Goal: Task Accomplishment & Management: Complete application form

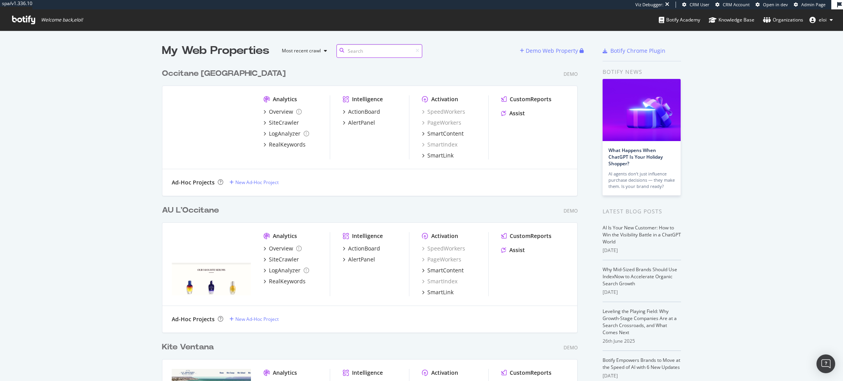
scroll to position [2760, 422]
click at [552, 48] on div "Demo Web Property" at bounding box center [552, 51] width 52 height 8
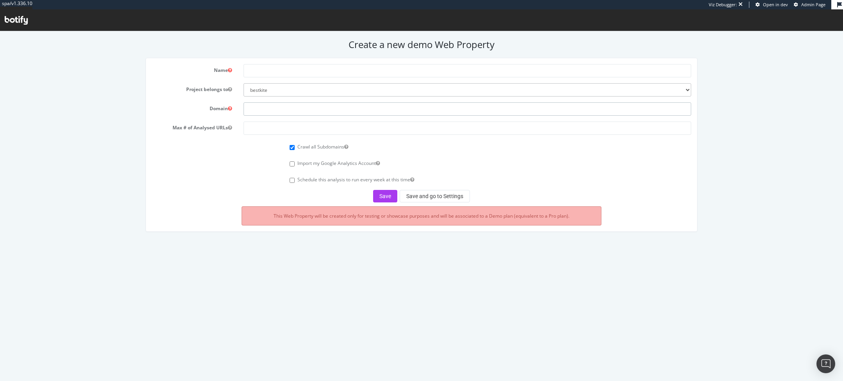
click at [294, 110] on input "text" at bounding box center [468, 108] width 448 height 13
paste input "jp1880.de"
type input "jp1880.de"
click at [271, 74] on input "text" at bounding box center [468, 70] width 448 height 13
type input "JP - Ulla Popken"
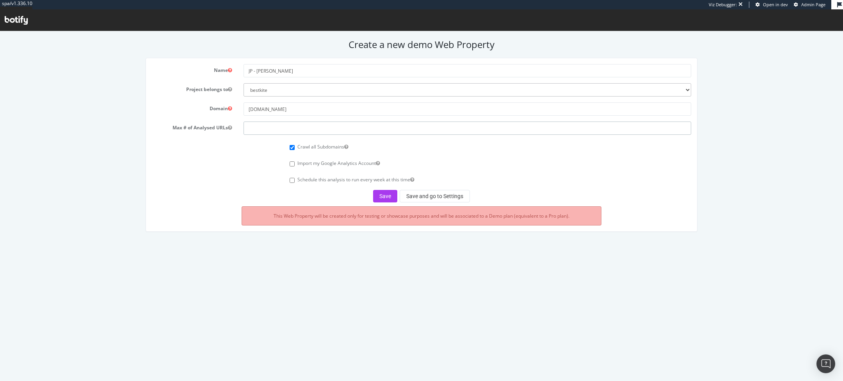
click at [288, 124] on input "number" at bounding box center [468, 127] width 448 height 13
type input "10000"
click at [416, 195] on button "Save and go to Settings" at bounding box center [435, 196] width 70 height 12
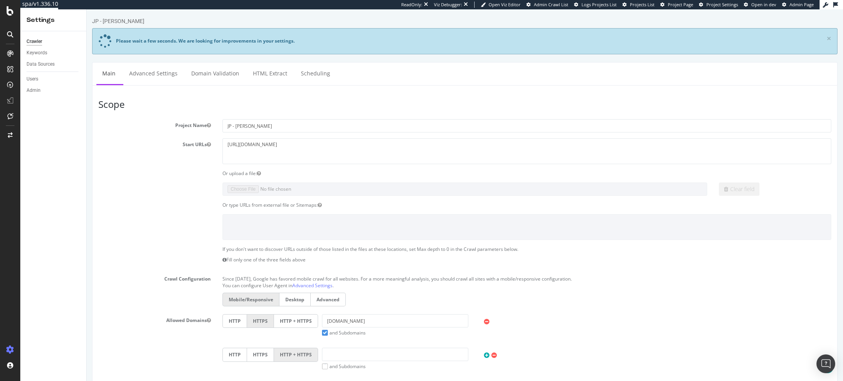
scroll to position [301, 0]
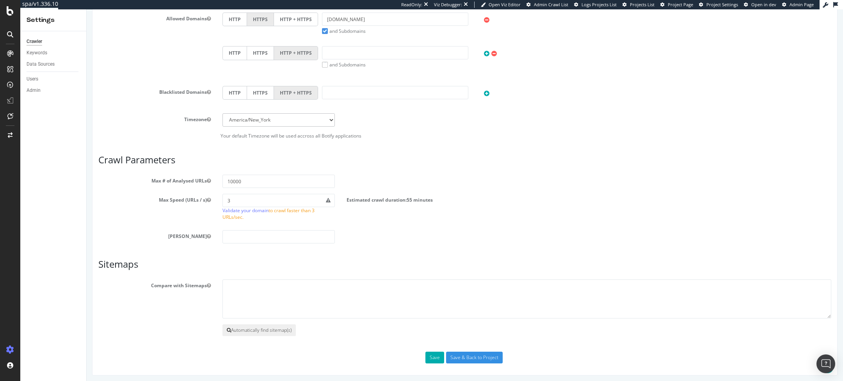
click at [252, 330] on button "Automatically find sitemap(s)" at bounding box center [259, 330] width 73 height 12
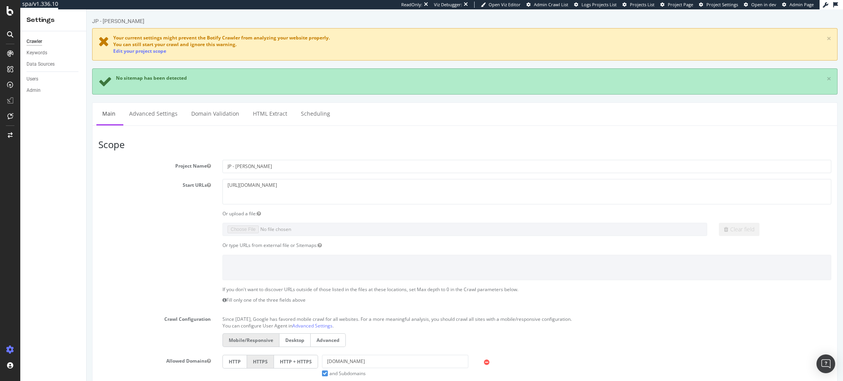
scroll to position [342, 0]
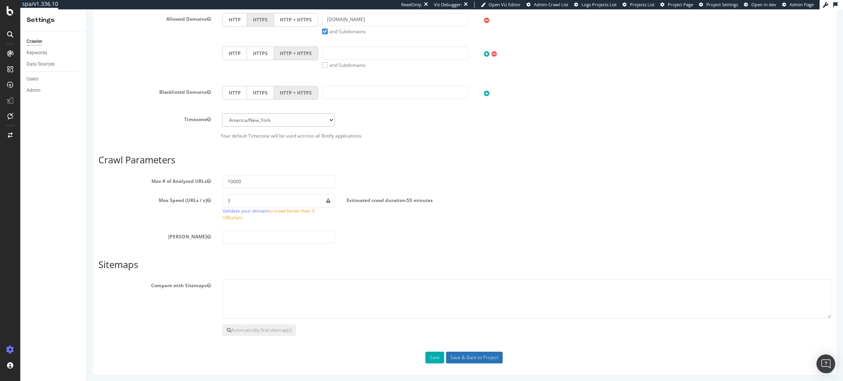
click at [479, 355] on input "Save & Back to Project" at bounding box center [474, 357] width 57 height 12
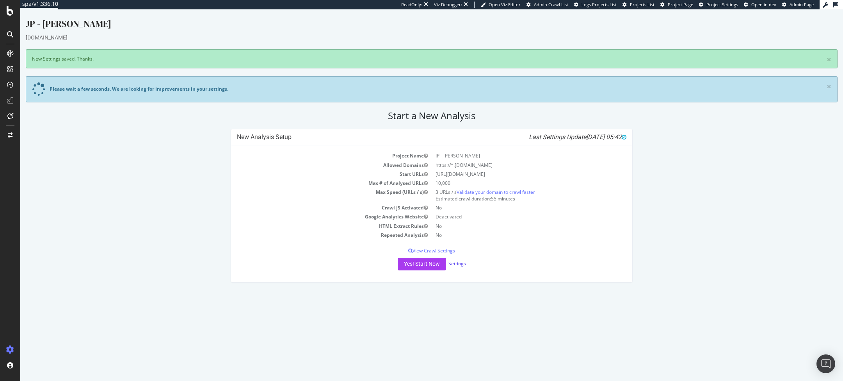
click at [460, 264] on link "Settings" at bounding box center [458, 263] width 18 height 7
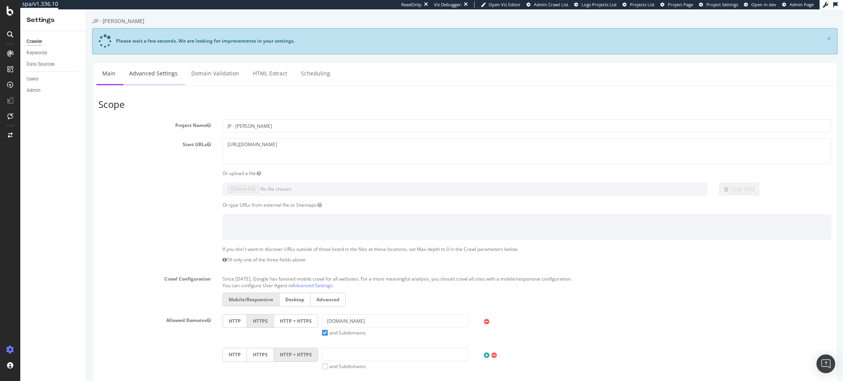
click at [151, 71] on link "Advanced Settings" at bounding box center [153, 72] width 60 height 21
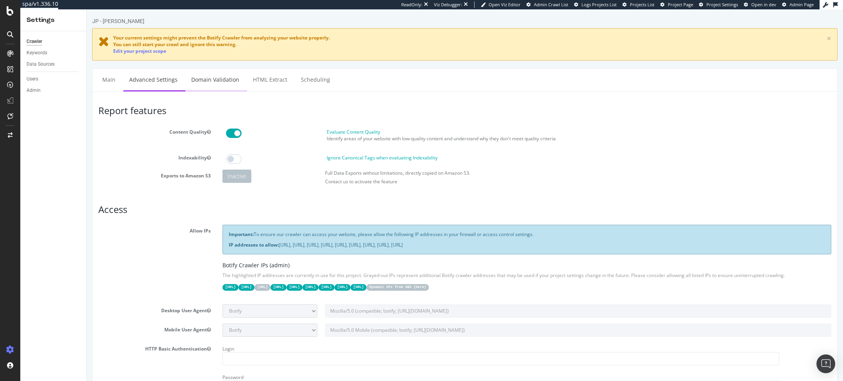
click at [218, 79] on link "Domain Validation" at bounding box center [215, 79] width 60 height 21
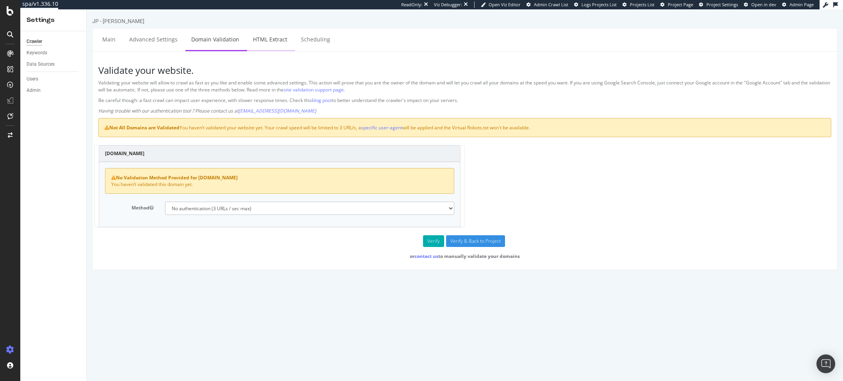
click at [271, 42] on link "HTML Extract" at bounding box center [270, 38] width 46 height 21
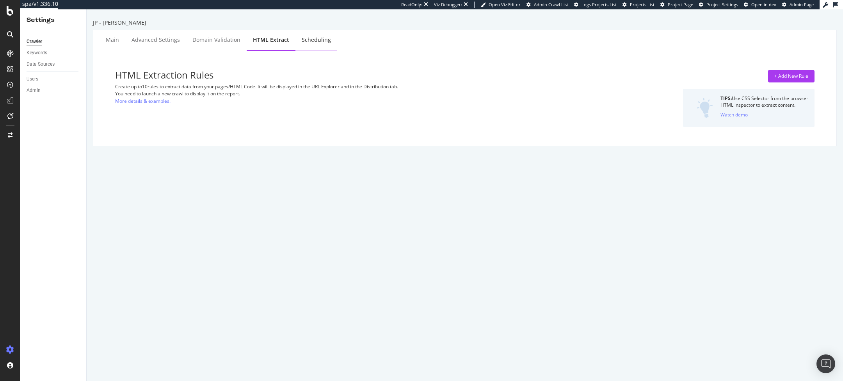
click at [315, 43] on div "Scheduling" at bounding box center [316, 40] width 29 height 8
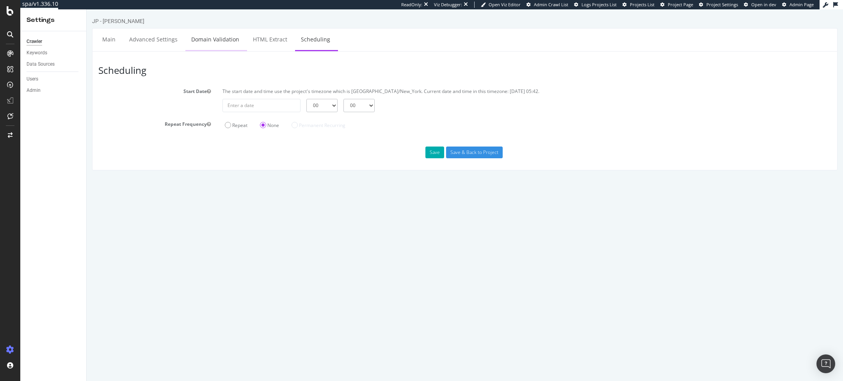
click at [214, 42] on link "Domain Validation" at bounding box center [215, 38] width 60 height 21
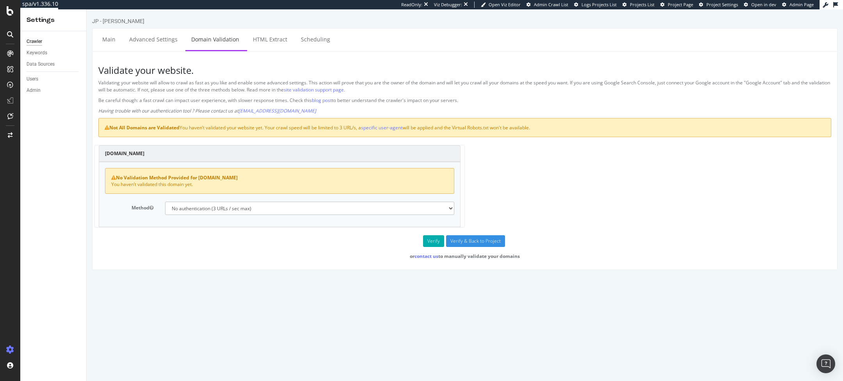
click at [115, 52] on div "Validate your website. Validating your website will allow to crawl as fast as y…" at bounding box center [465, 160] width 746 height 219
click at [104, 33] on link "Main" at bounding box center [108, 38] width 25 height 21
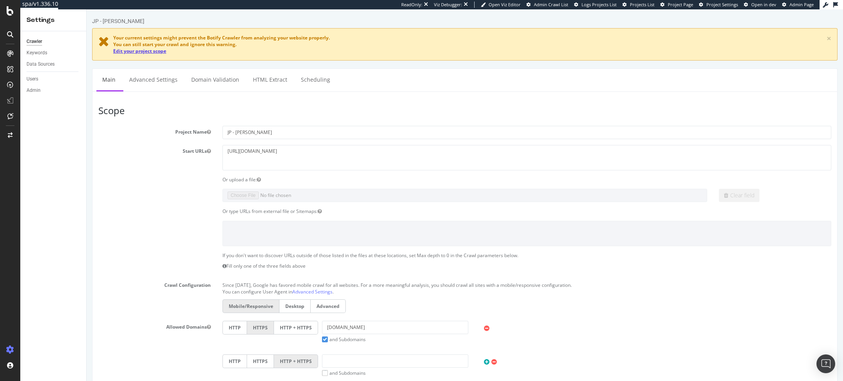
click at [137, 53] on link "Edit your project scope" at bounding box center [139, 51] width 53 height 7
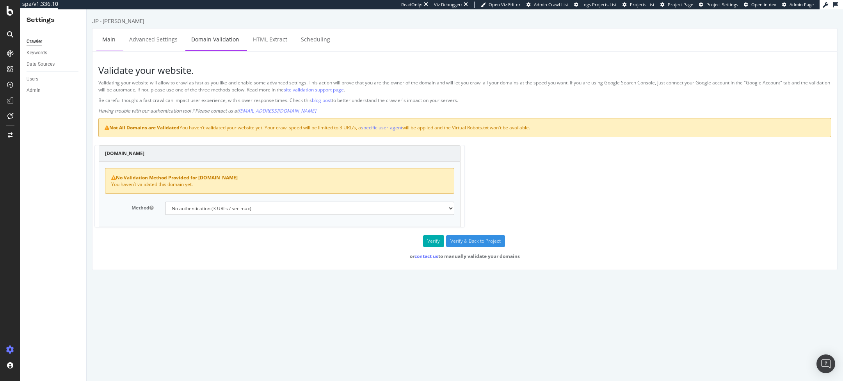
click at [102, 46] on link "Main" at bounding box center [108, 38] width 25 height 21
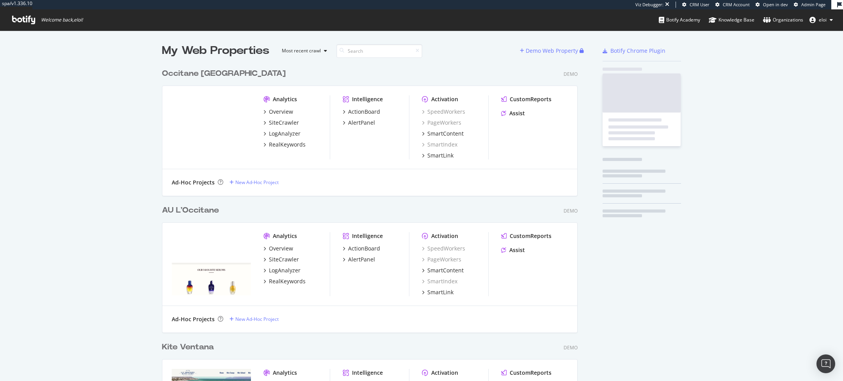
scroll to position [2771, 422]
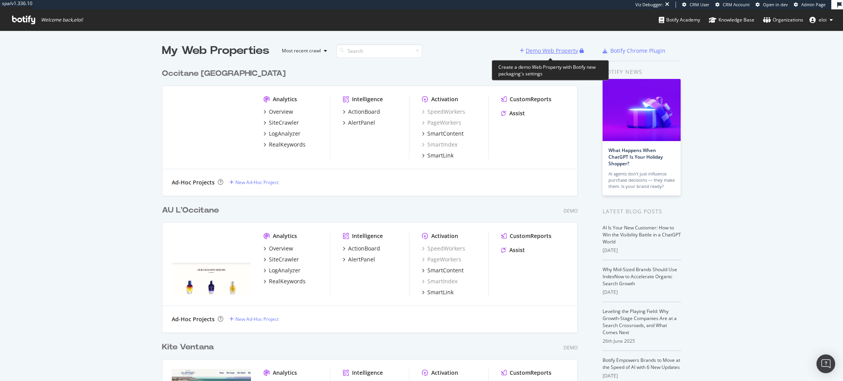
click at [554, 51] on div "Demo Web Property" at bounding box center [552, 51] width 52 height 8
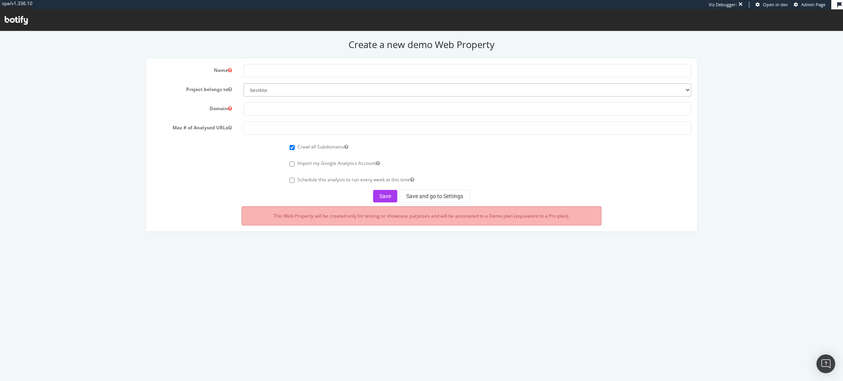
click at [287, 90] on select "bestkite eloi-org columbia-sports-wear doctolib-speedworker jacadi pernod-ricard" at bounding box center [468, 89] width 448 height 13
select select "41122"
click at [244, 83] on select "bestkite eloi-org columbia-sports-wear doctolib-speedworker jacadi pernod-ricard" at bounding box center [468, 89] width 448 height 13
click at [261, 68] on input "text" at bounding box center [468, 70] width 448 height 13
click at [287, 118] on form "Name Project belongs to bestkite eloi-org columbia-sports-wear doctolib-speedwo…" at bounding box center [422, 133] width 540 height 138
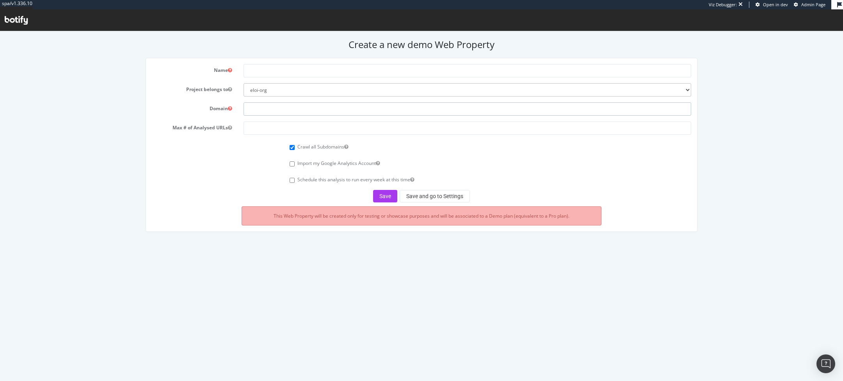
click at [305, 105] on input "text" at bounding box center [468, 108] width 448 height 13
paste input "jp1880.de"
type input "jp1880.de"
click at [256, 70] on input "text" at bounding box center [468, 70] width 448 height 13
paste input "jp1880.de"
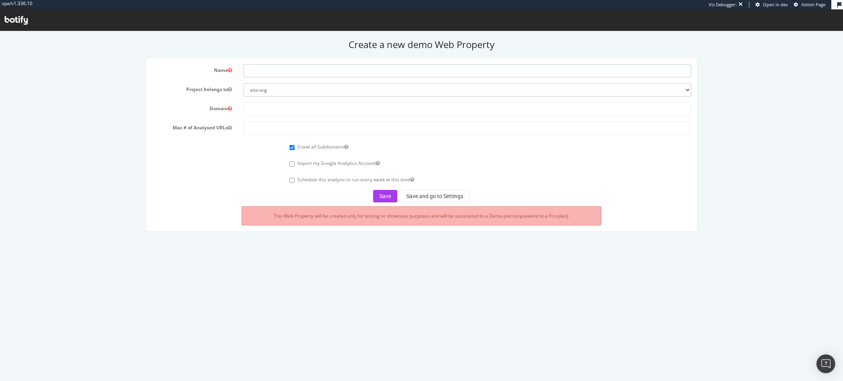
type input "jp1880.de"
click at [274, 110] on input "text" at bounding box center [468, 108] width 448 height 13
paste input "jp1880.de"
type input "jp1880.de"
click at [301, 86] on select "bestkite eloi-org columbia-sports-wear doctolib-speedworker jacadi pernod-ricard" at bounding box center [468, 89] width 448 height 13
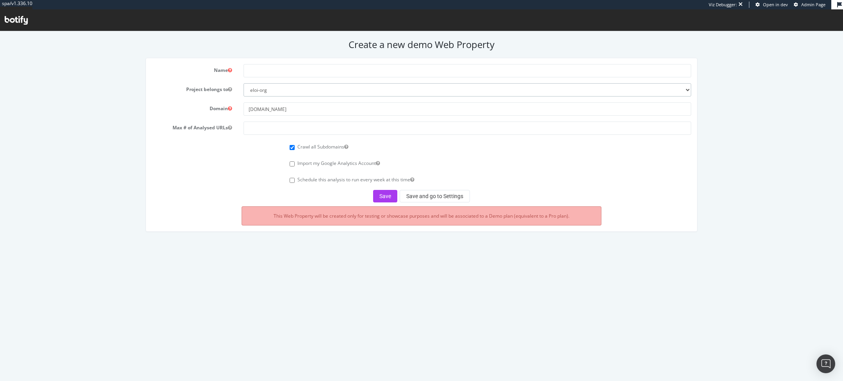
click at [244, 83] on select "bestkite eloi-org columbia-sports-wear doctolib-speedworker jacadi pernod-ricard" at bounding box center [468, 89] width 448 height 13
click at [304, 74] on input "text" at bounding box center [468, 70] width 448 height 13
